Goal: Task Accomplishment & Management: Manage account settings

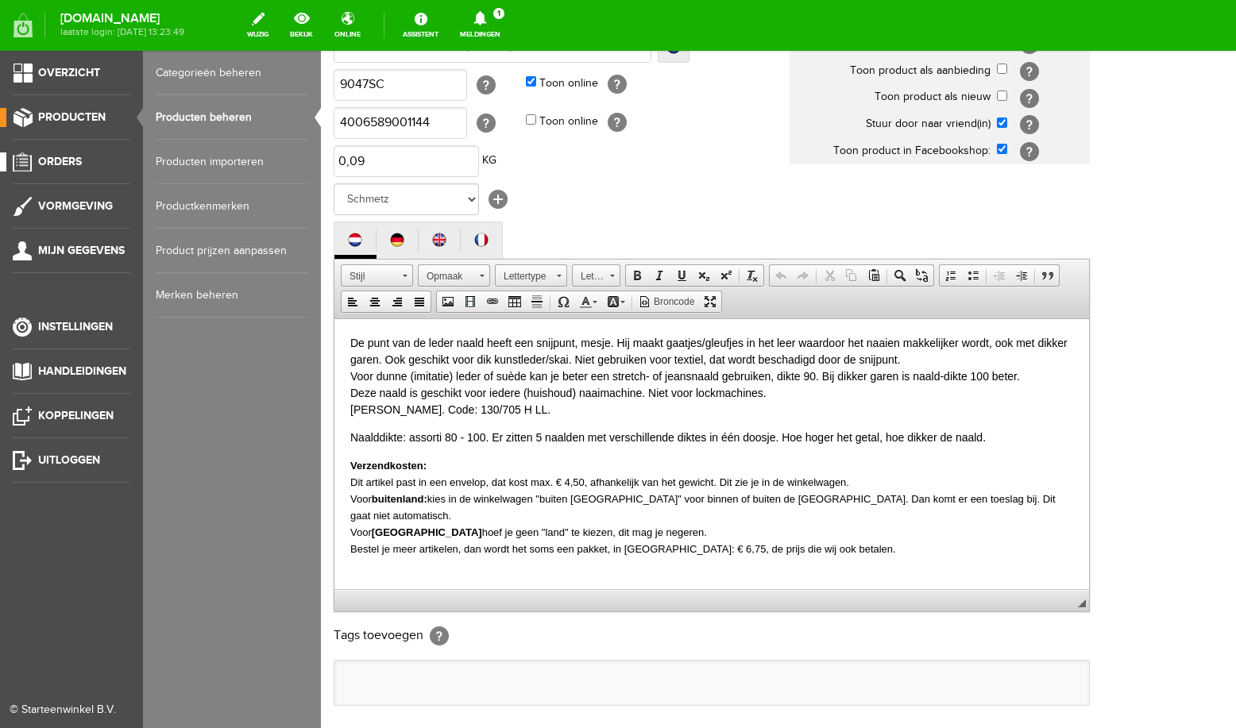
click at [54, 165] on span "Orders" at bounding box center [60, 162] width 44 height 14
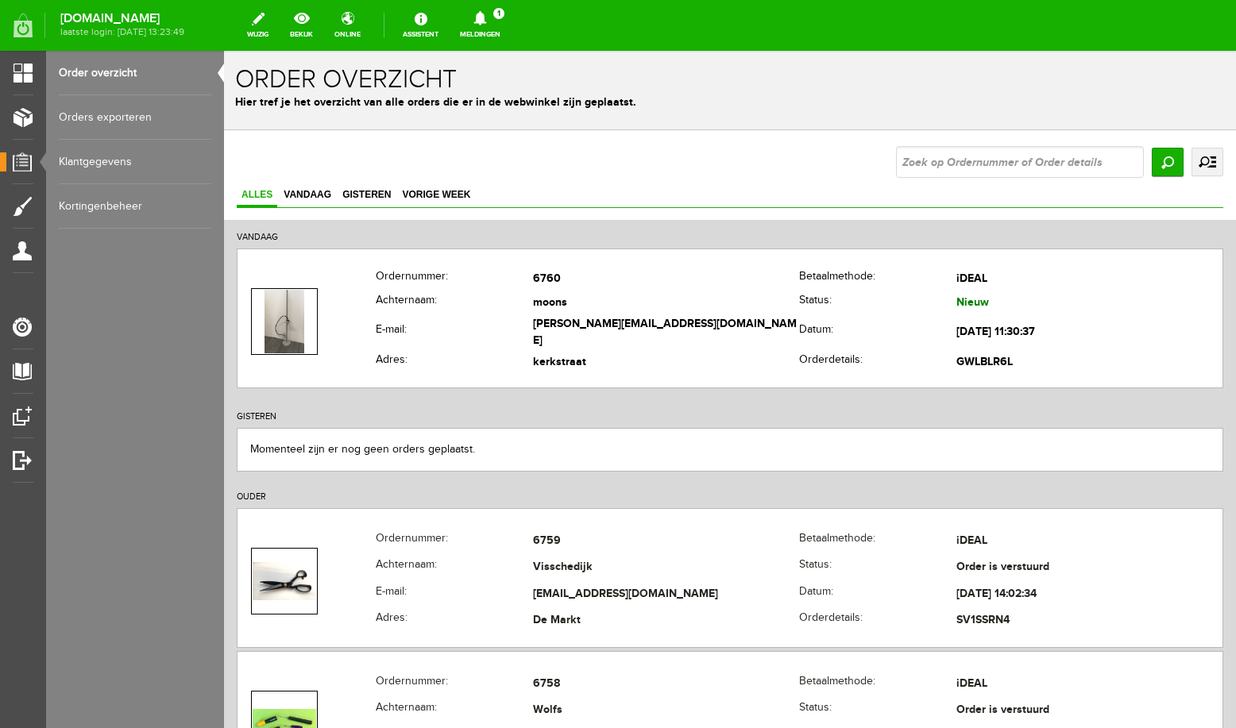
click at [487, 18] on icon at bounding box center [480, 18] width 41 height 14
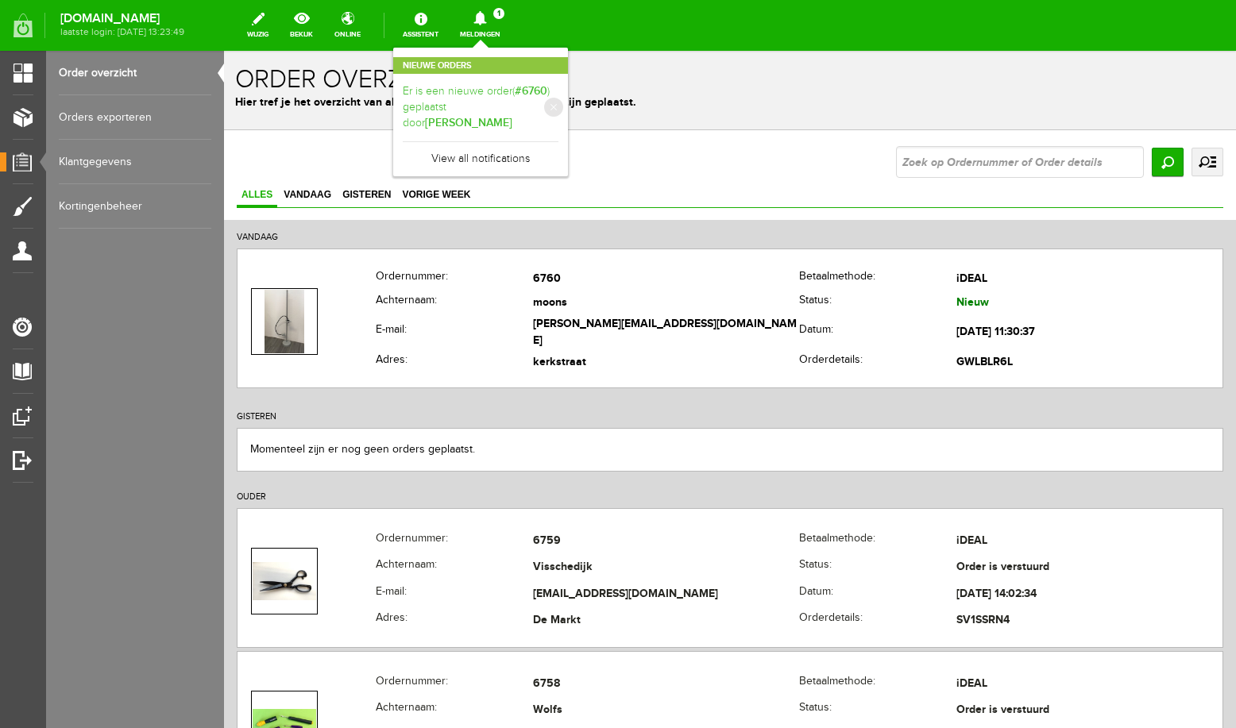
click at [509, 99] on link "Er is een nieuwe order( #6760 ) geplaatst door [PERSON_NAME]" at bounding box center [481, 107] width 156 height 48
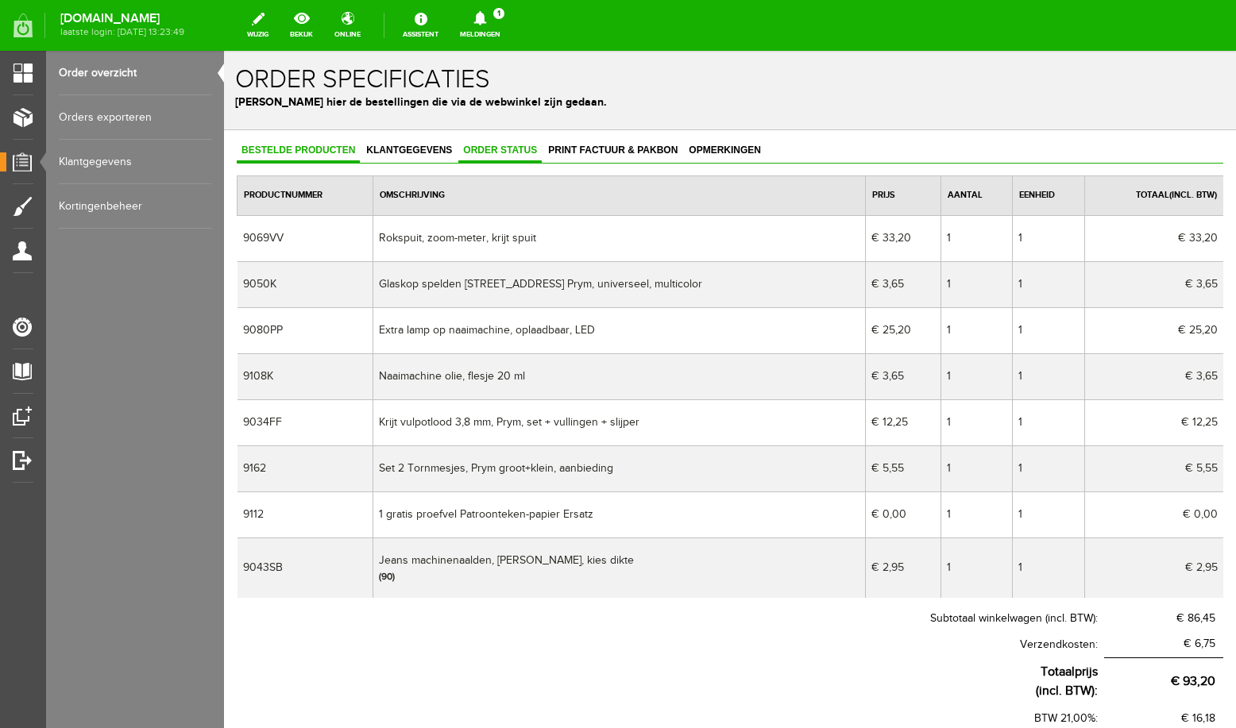
click at [499, 153] on span "Order status" at bounding box center [499, 150] width 83 height 11
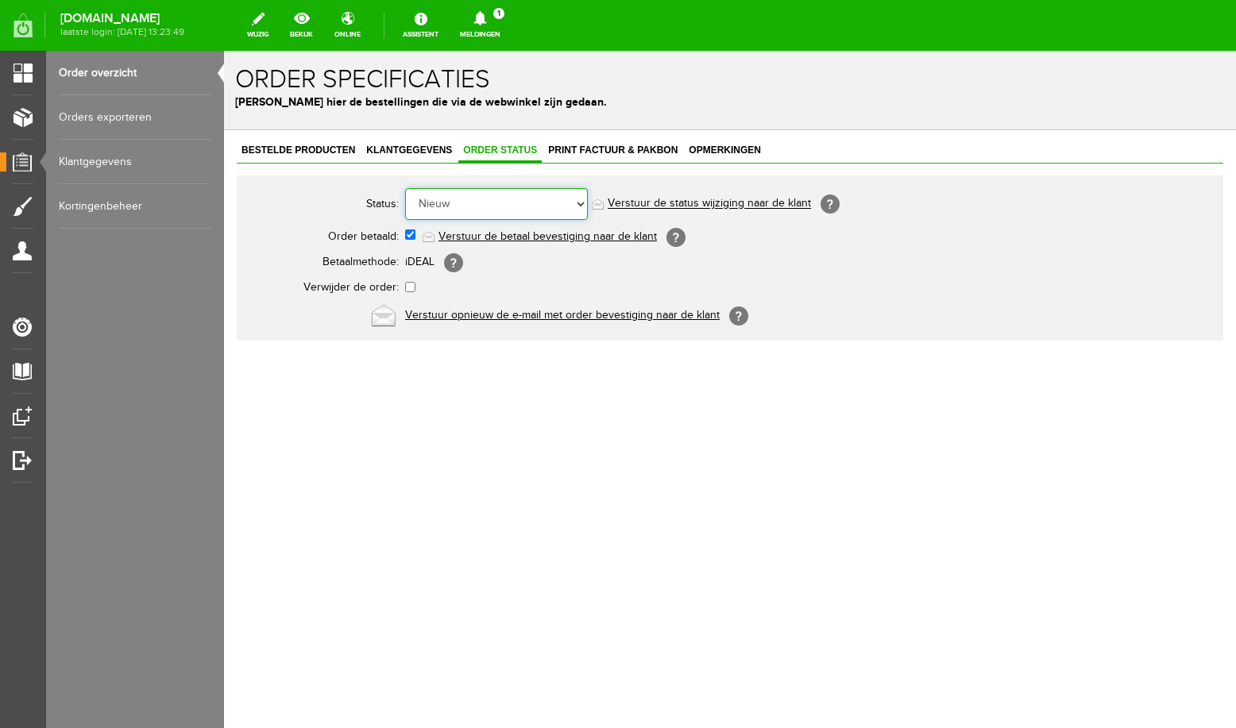
click at [405, 188] on select "Order niet afgerond Nieuw Order in behandeling Wacht op leverancier Wacht op be…" at bounding box center [496, 204] width 183 height 32
select select "5"
click option "Order is verstuurd" at bounding box center [224, 51] width 0 height 0
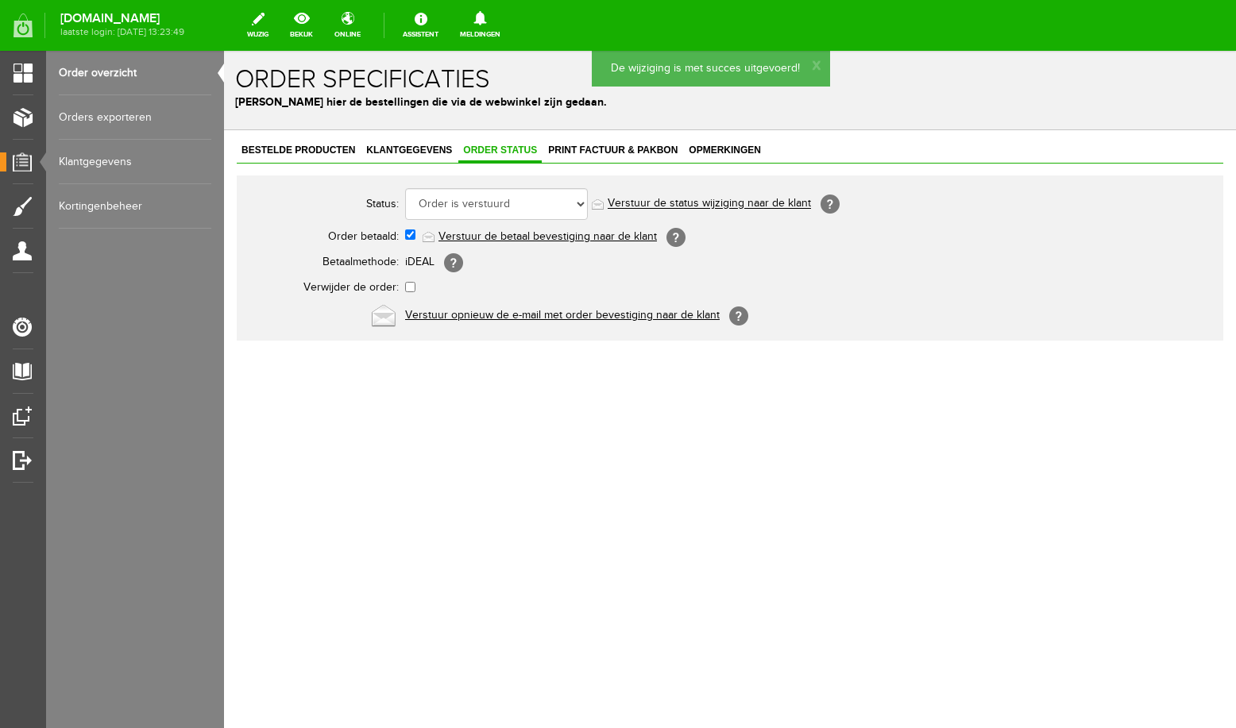
click at [95, 78] on link "Order overzicht" at bounding box center [135, 73] width 153 height 44
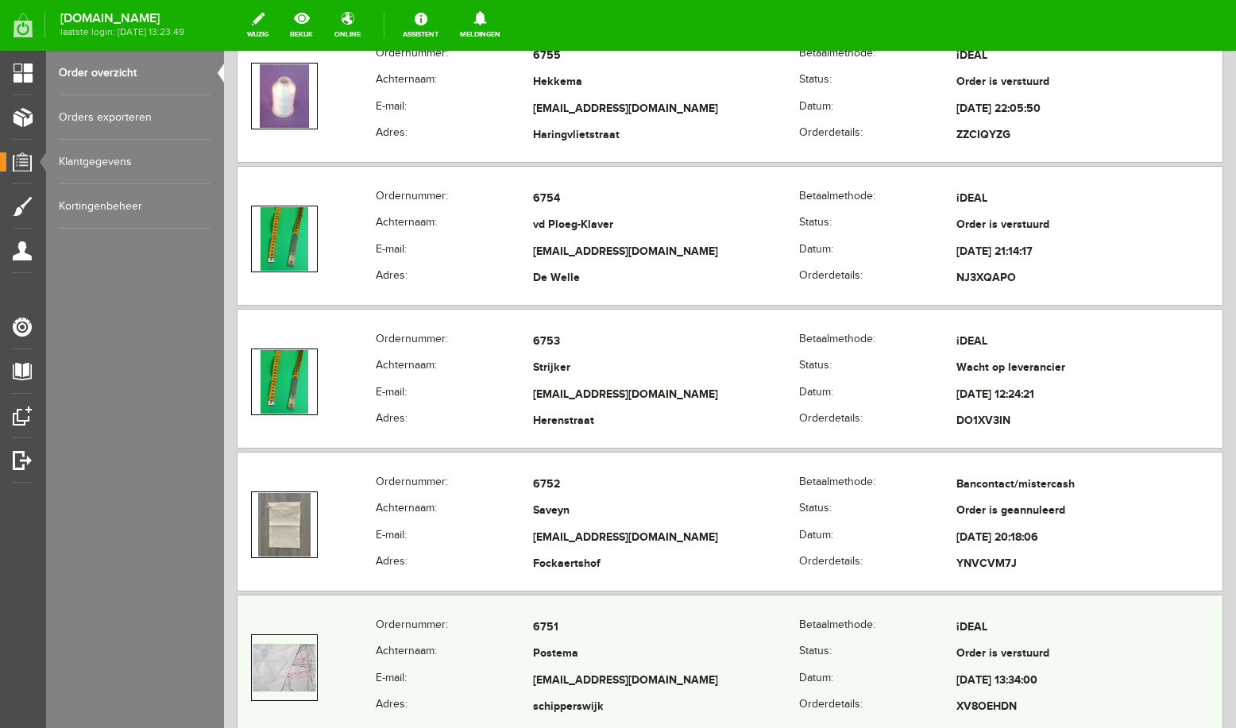
scroll to position [1182, 0]
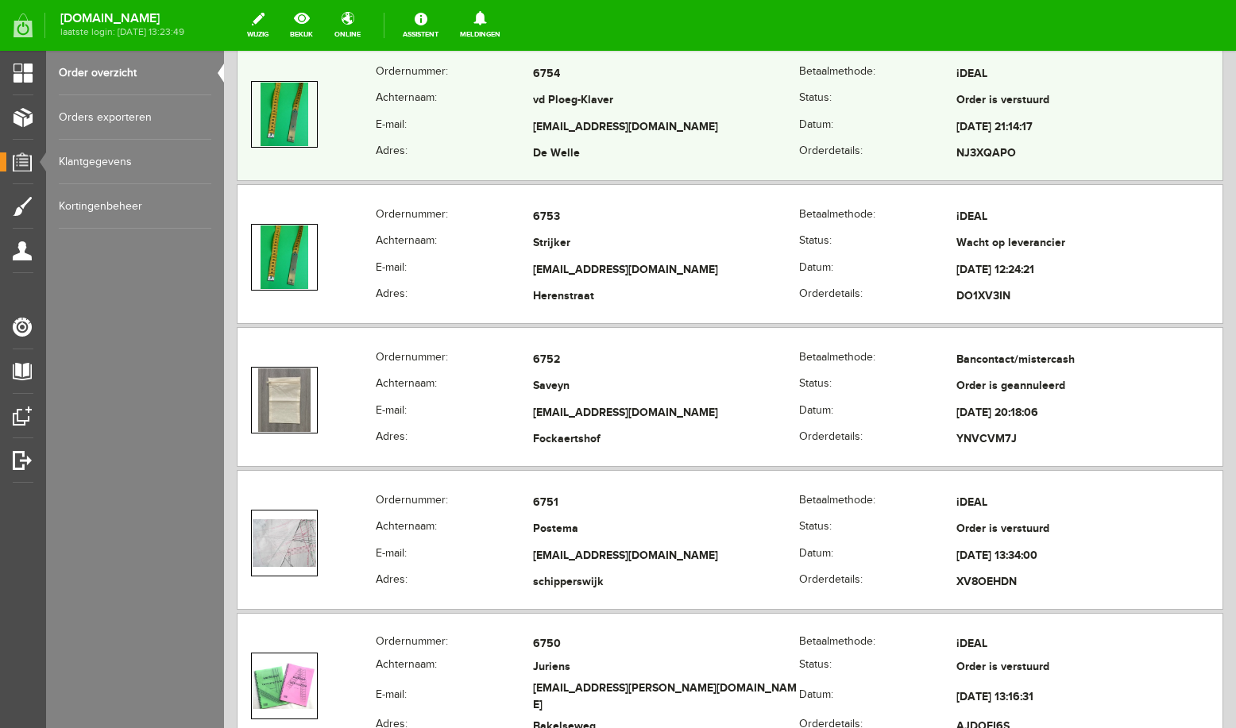
click at [587, 126] on td "[EMAIL_ADDRESS][DOMAIN_NAME]" at bounding box center [666, 127] width 266 height 27
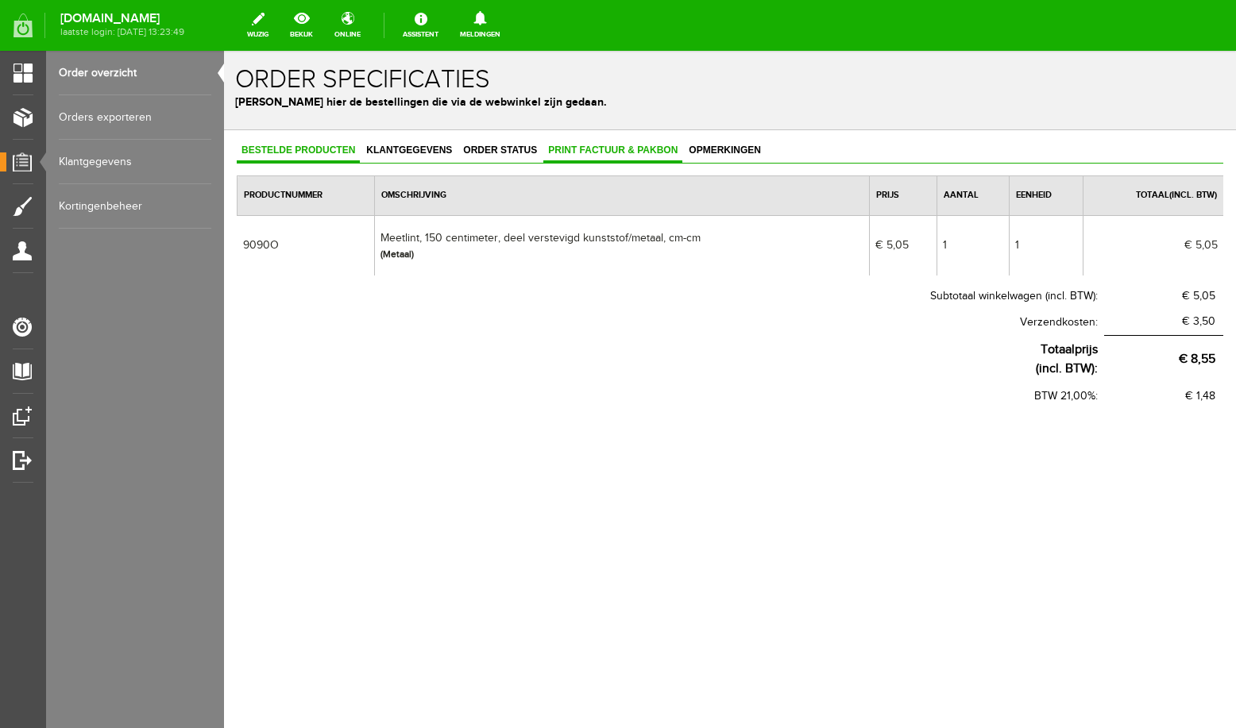
click at [570, 149] on span "Print factuur & pakbon" at bounding box center [612, 150] width 139 height 11
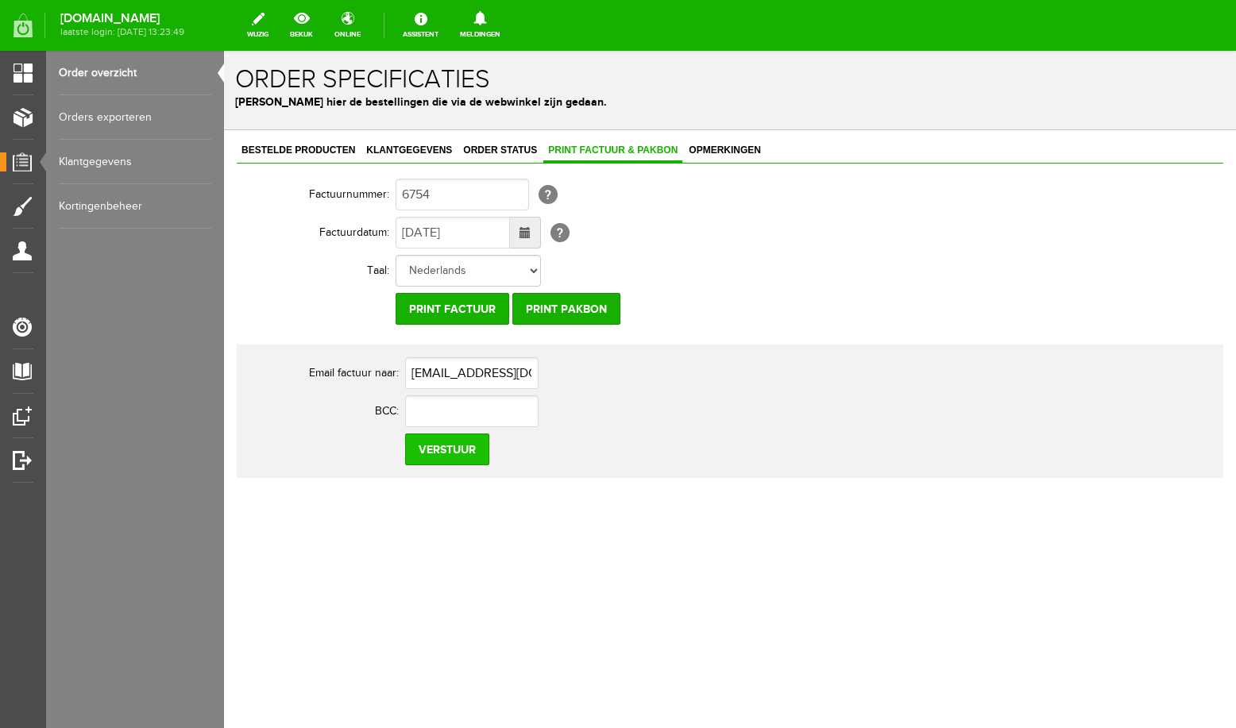
click at [438, 453] on input "Verstuur" at bounding box center [447, 450] width 84 height 32
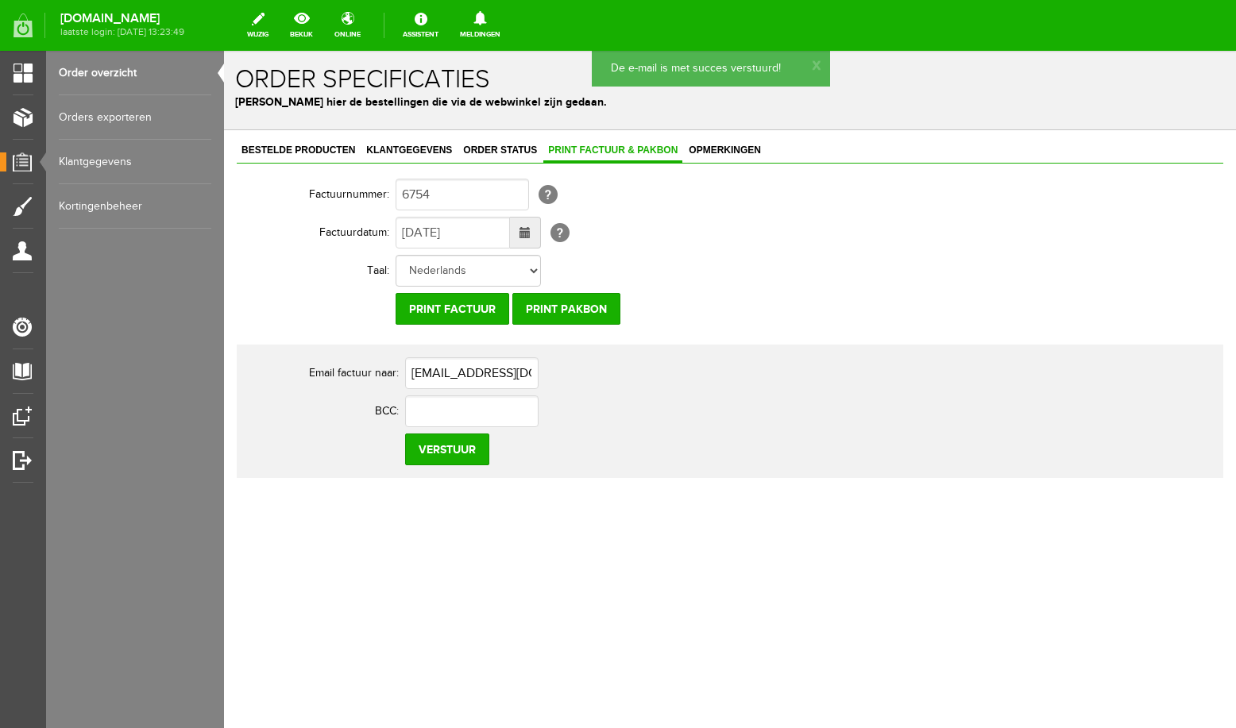
click at [111, 75] on link "Order overzicht" at bounding box center [135, 73] width 153 height 44
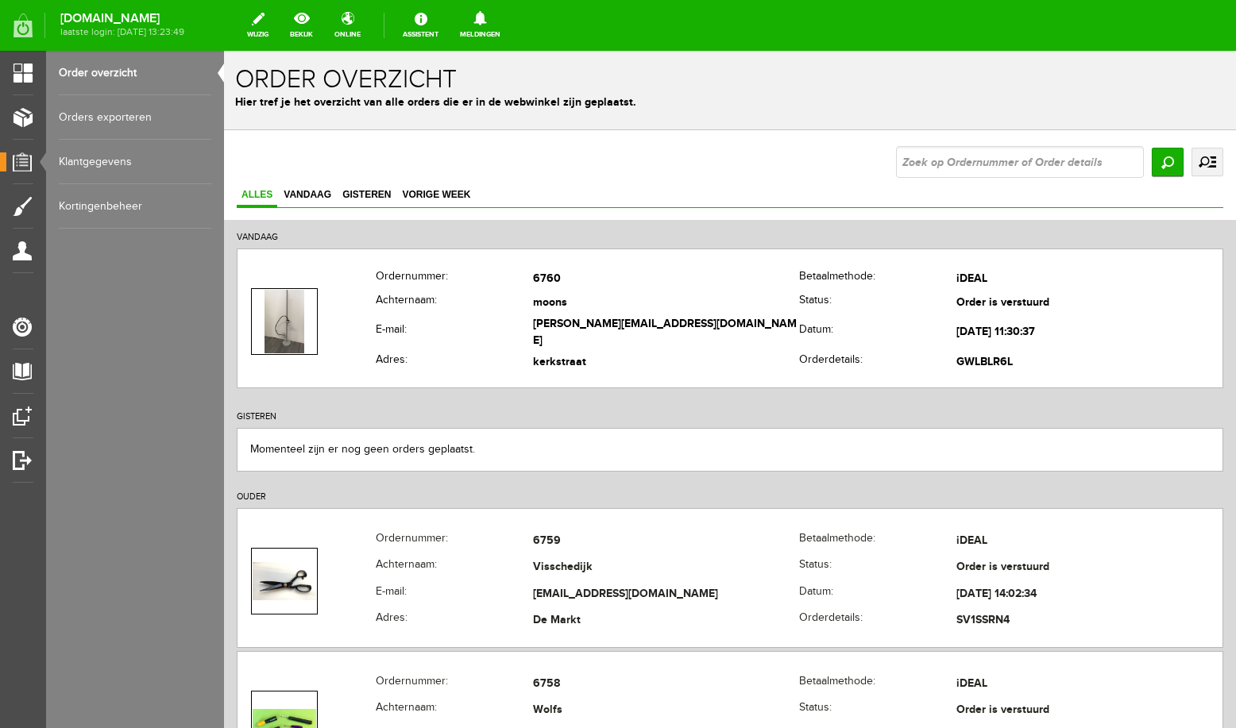
scroll to position [507, 0]
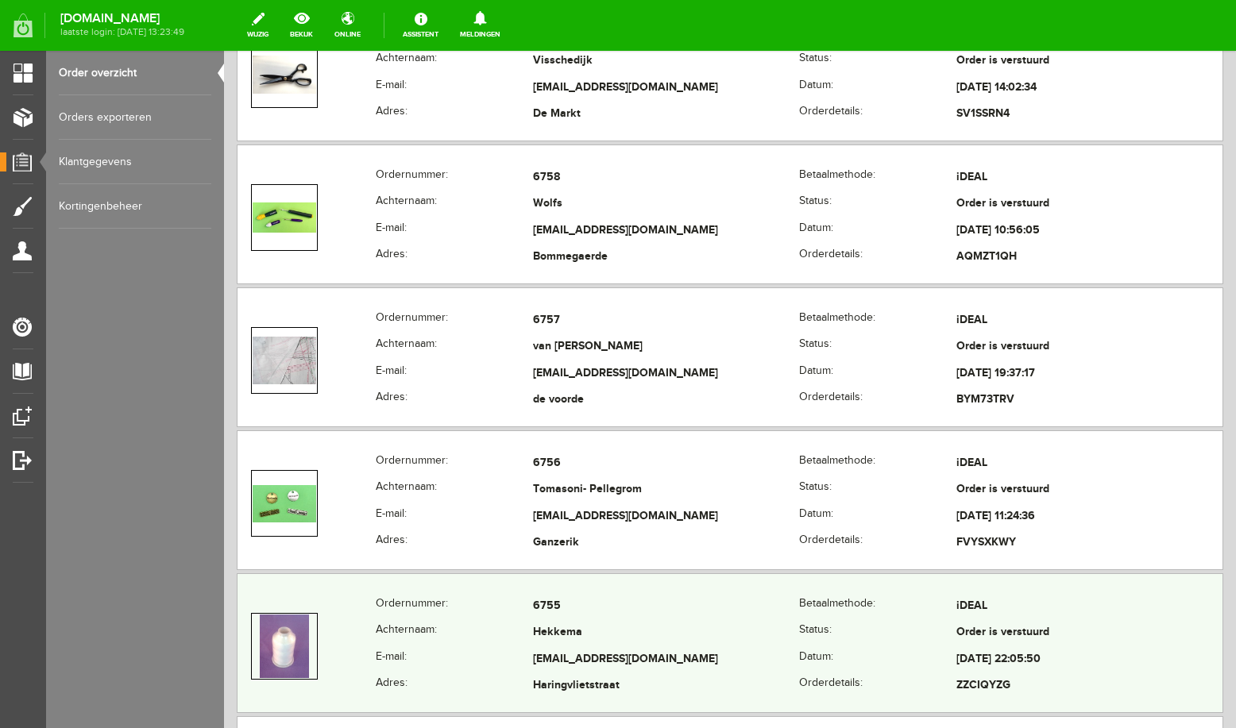
click at [608, 635] on td "Hekkema" at bounding box center [666, 633] width 266 height 27
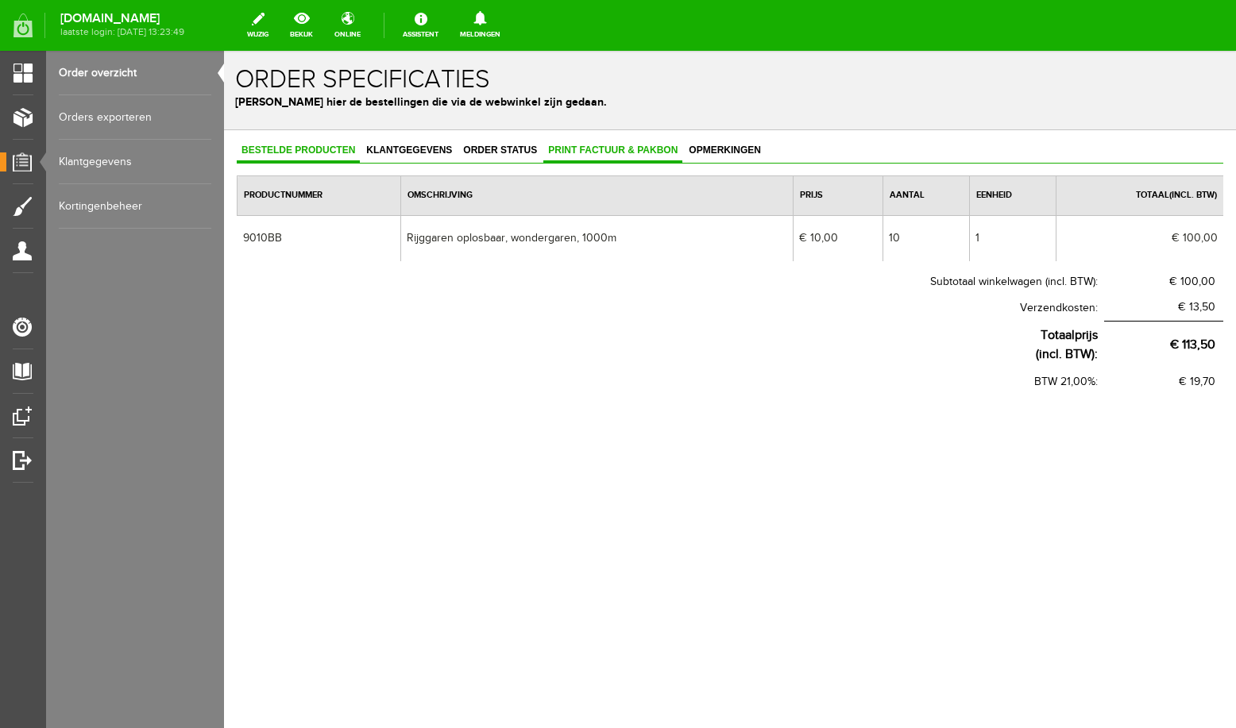
click at [600, 145] on link "Print factuur & pakbon" at bounding box center [612, 151] width 139 height 23
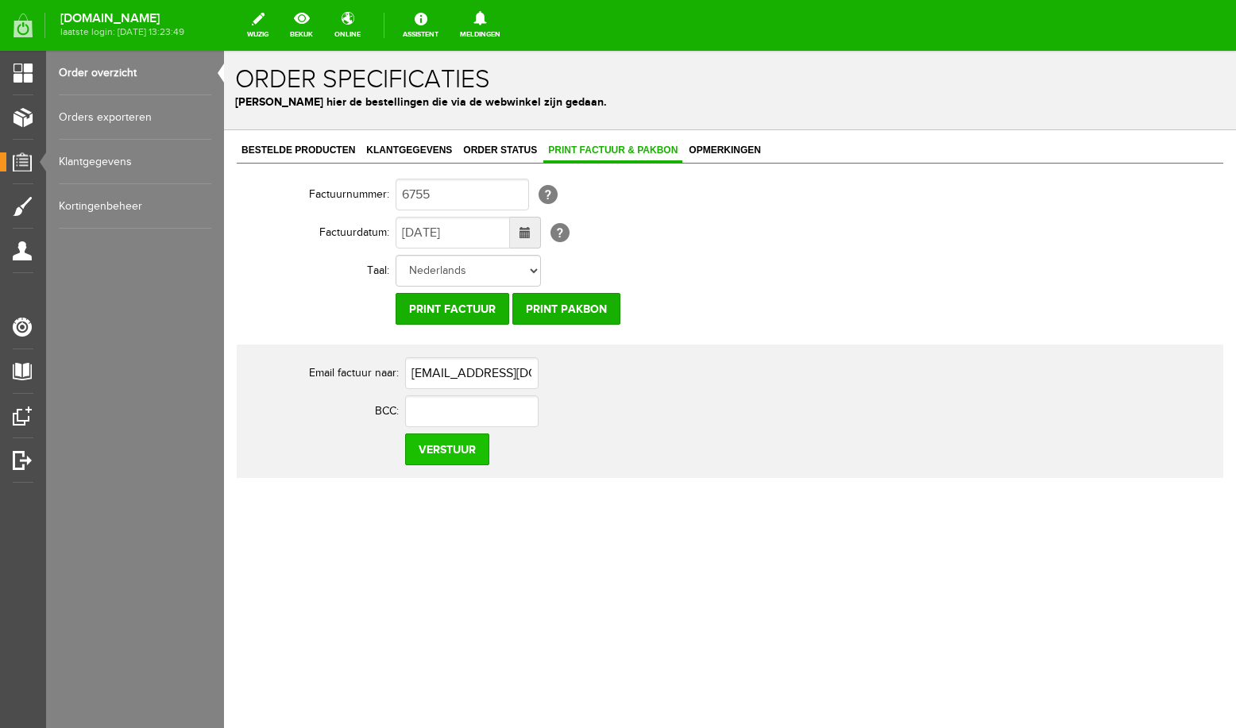
click at [437, 454] on input "Verstuur" at bounding box center [447, 450] width 84 height 32
click at [98, 70] on link "Order overzicht" at bounding box center [135, 73] width 153 height 44
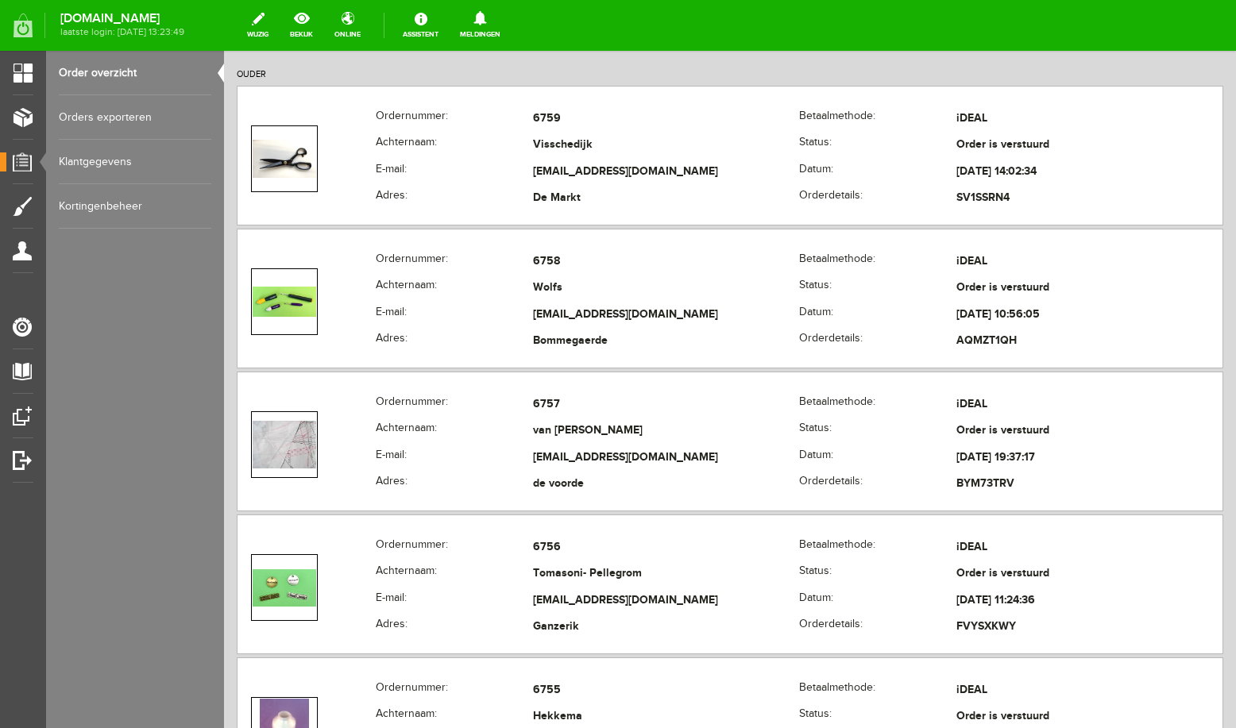
scroll to position [507, 0]
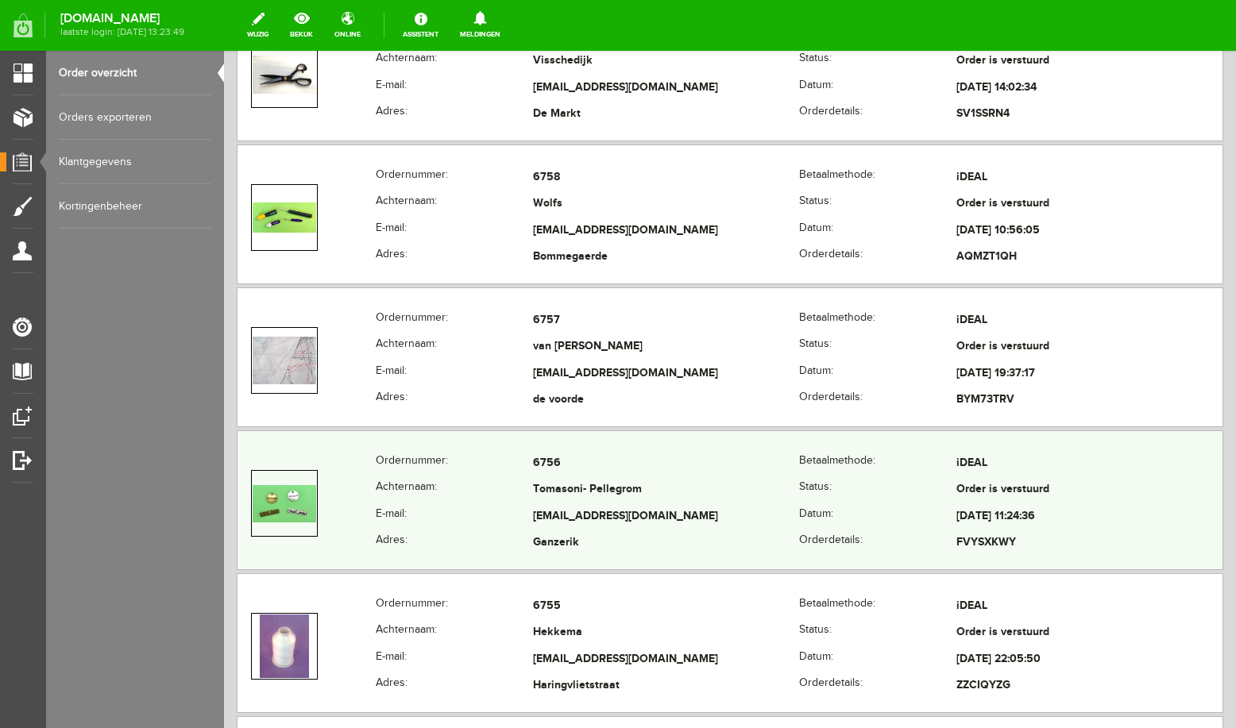
click at [600, 486] on td "Tomasoni- Pellegrom" at bounding box center [666, 490] width 266 height 27
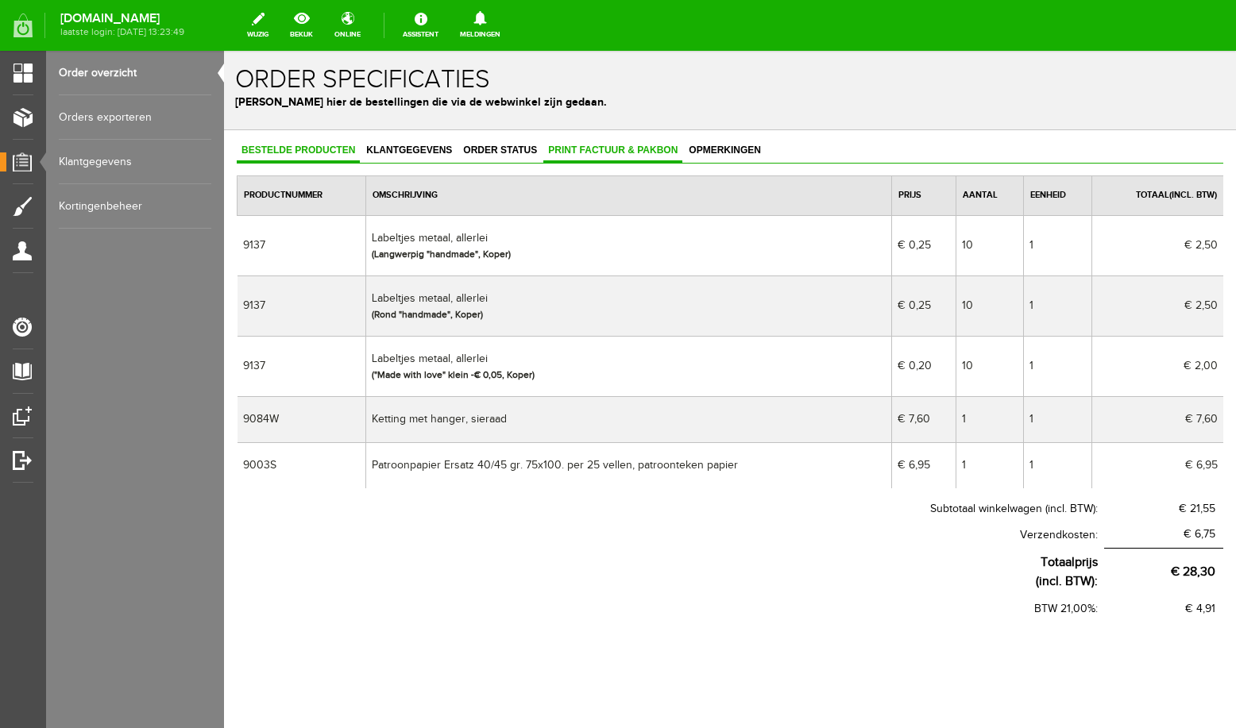
click at [626, 153] on span "Print factuur & pakbon" at bounding box center [612, 150] width 139 height 11
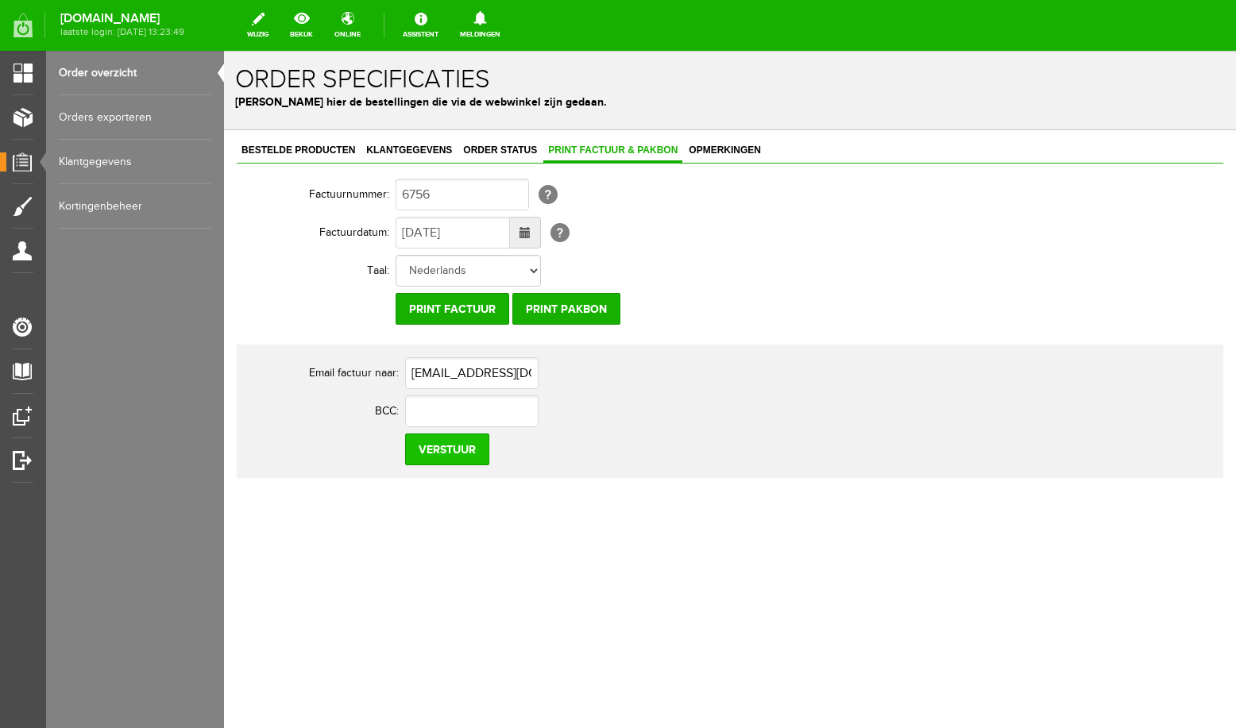
click at [454, 455] on input "Verstuur" at bounding box center [447, 450] width 84 height 32
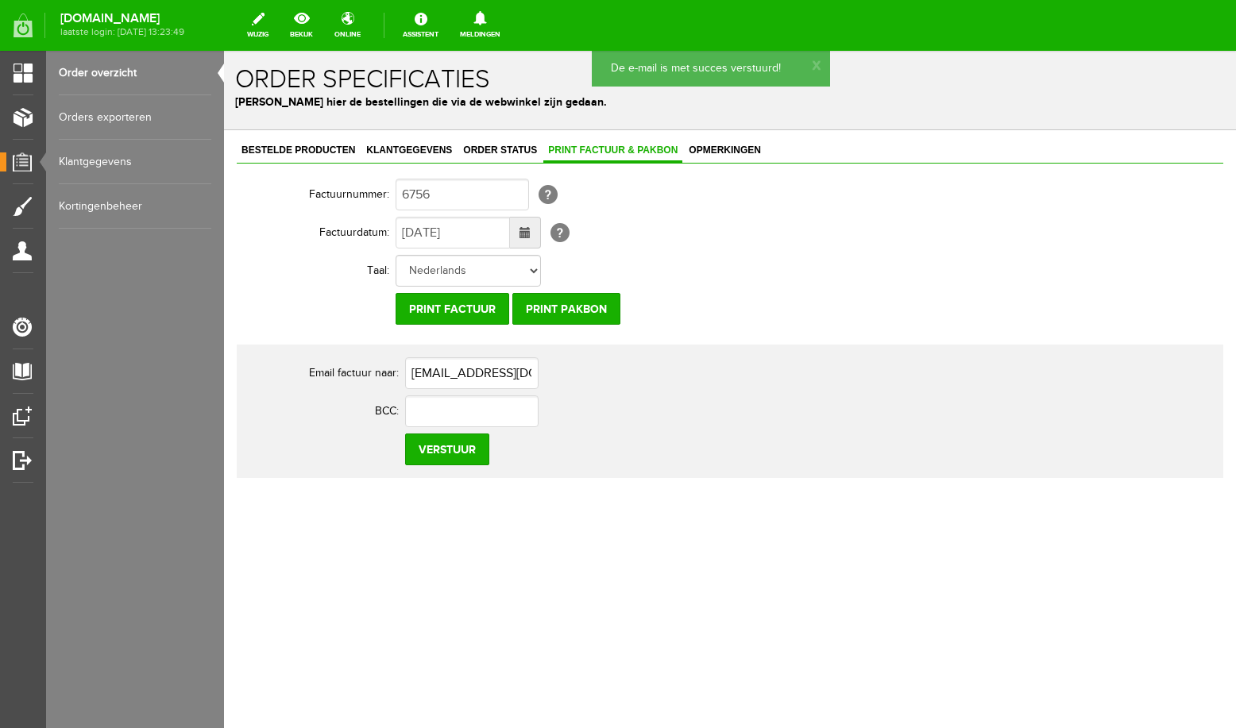
click at [112, 79] on link "Order overzicht" at bounding box center [135, 73] width 153 height 44
